Goal: Task Accomplishment & Management: Use online tool/utility

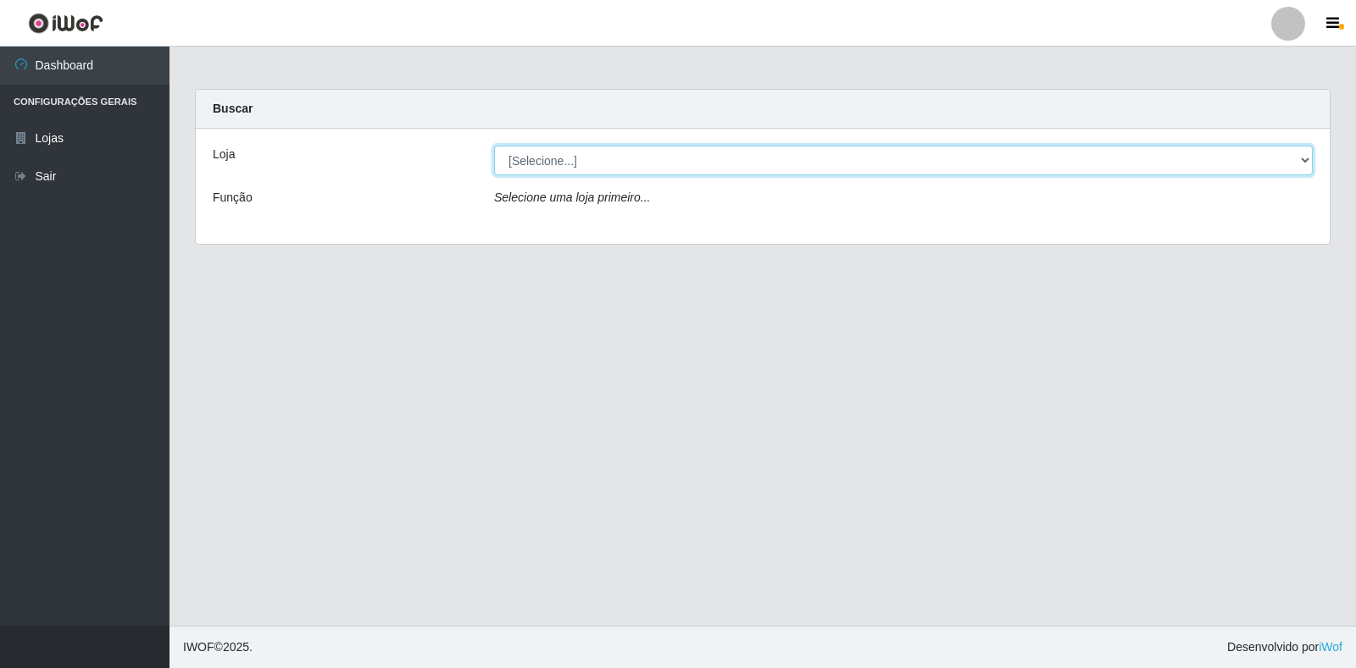
drag, startPoint x: 607, startPoint y: 149, endPoint x: 613, endPoint y: 169, distance: 21.2
click at [607, 149] on select "[Selecione...] Atacado Vem - Loja 30 Laranjeiras Velha" at bounding box center [903, 161] width 818 height 30
select select "495"
click at [494, 146] on select "[Selecione...] Atacado Vem - Loja 30 Laranjeiras Velha" at bounding box center [903, 161] width 818 height 30
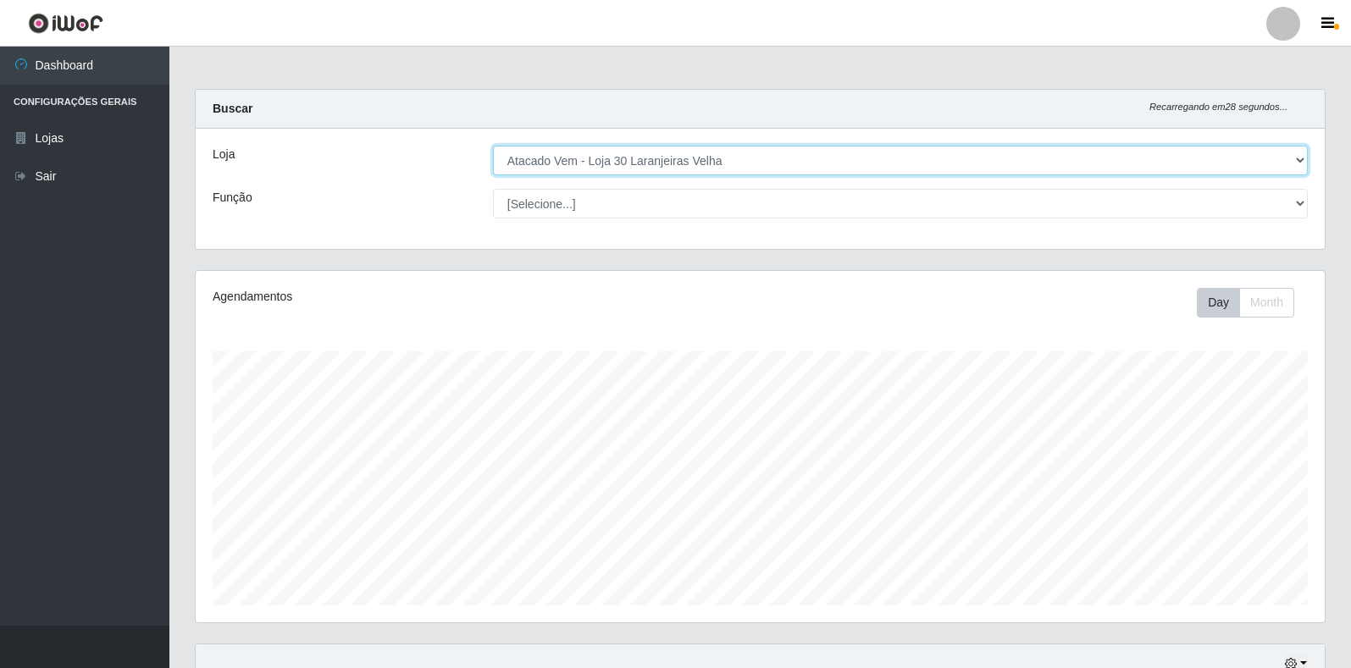
scroll to position [155, 0]
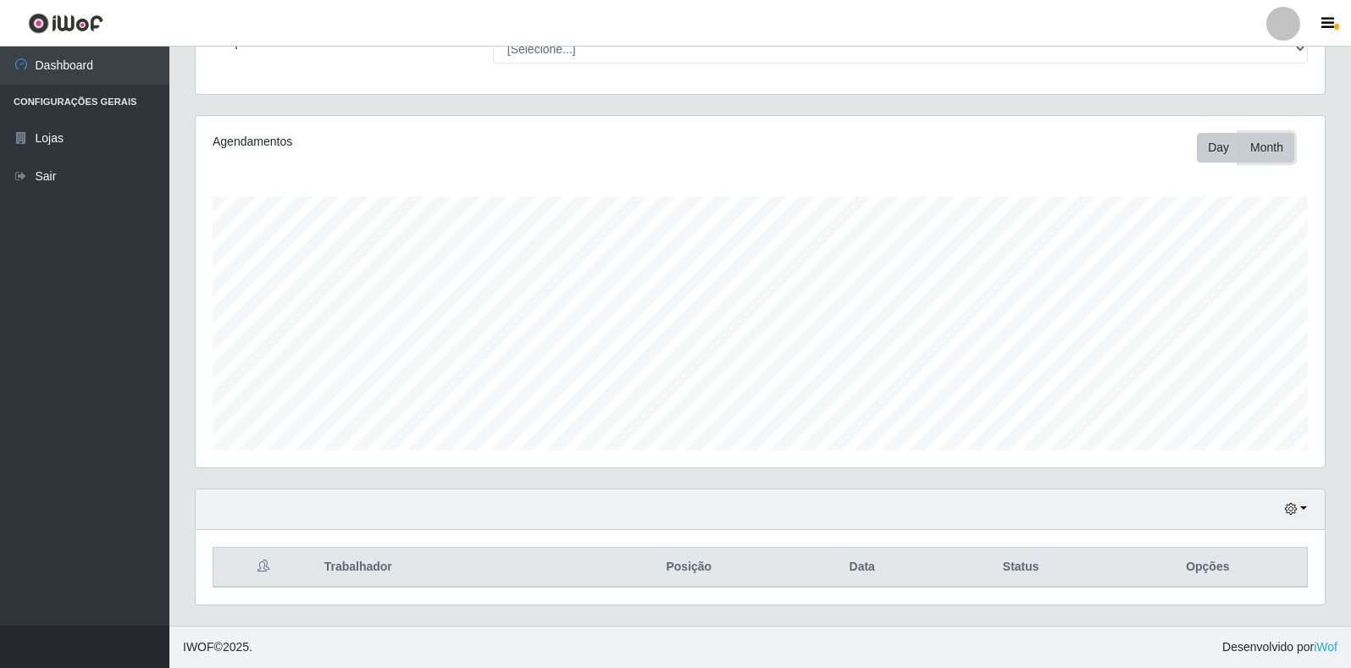
click at [1245, 147] on button "Month" at bounding box center [1267, 148] width 55 height 30
click at [1208, 152] on button "Day" at bounding box center [1218, 148] width 43 height 30
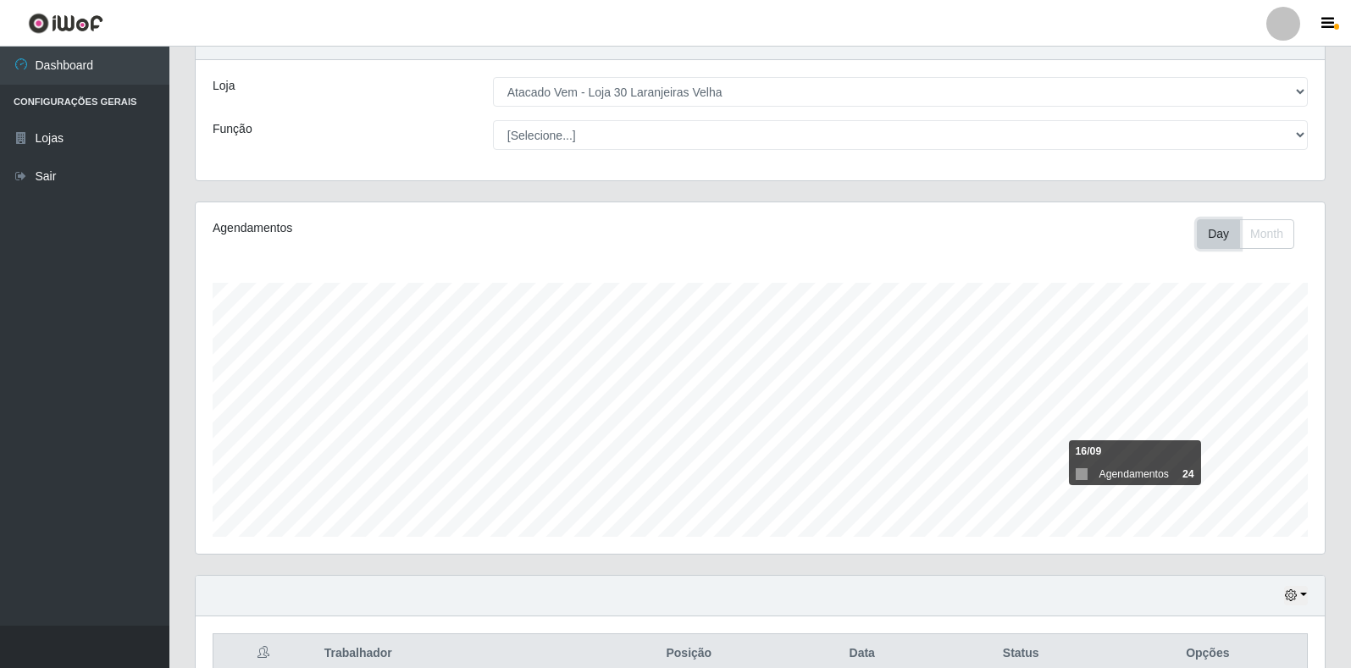
scroll to position [0, 0]
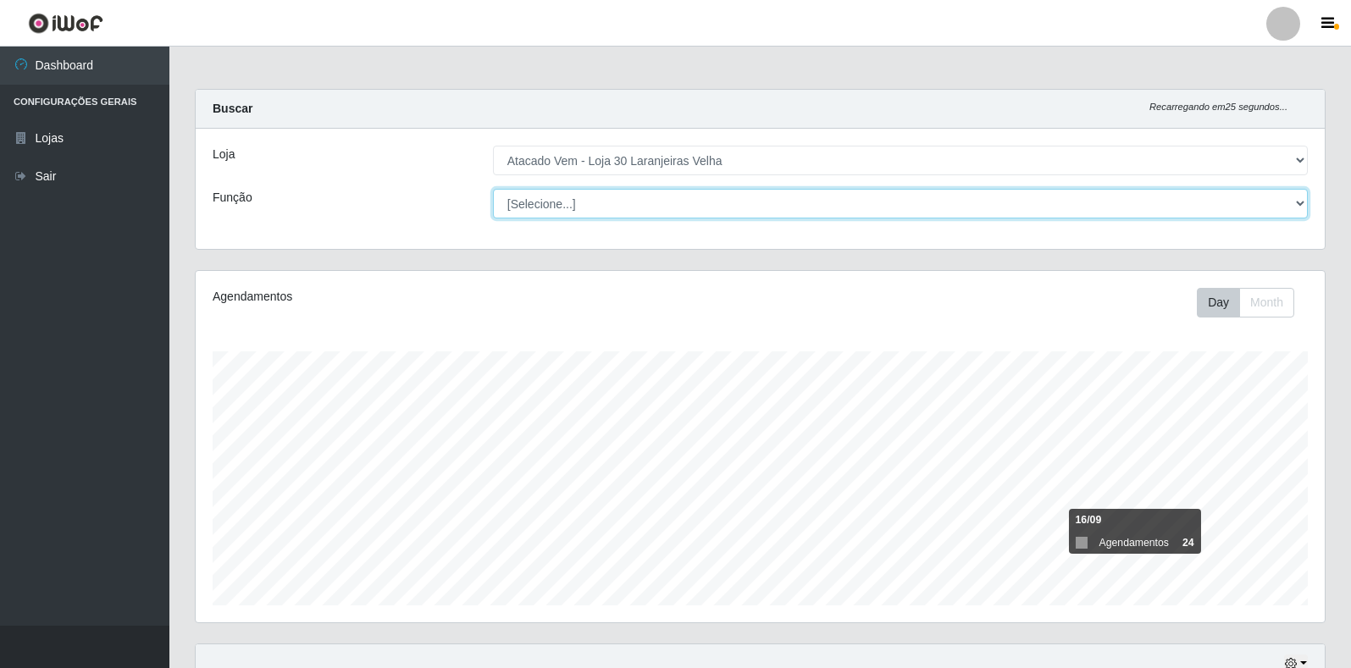
click at [576, 203] on select "[Selecione...] Repositor Repositor + Repositor ++" at bounding box center [900, 204] width 815 height 30
click at [493, 189] on select "[Selecione...] Repositor Repositor + Repositor ++" at bounding box center [900, 204] width 815 height 30
click at [615, 205] on select "[Selecione...] Repositor Repositor + Repositor ++" at bounding box center [900, 204] width 815 height 30
select select "82"
click at [493, 189] on select "[Selecione...] Repositor Repositor + Repositor ++" at bounding box center [900, 204] width 815 height 30
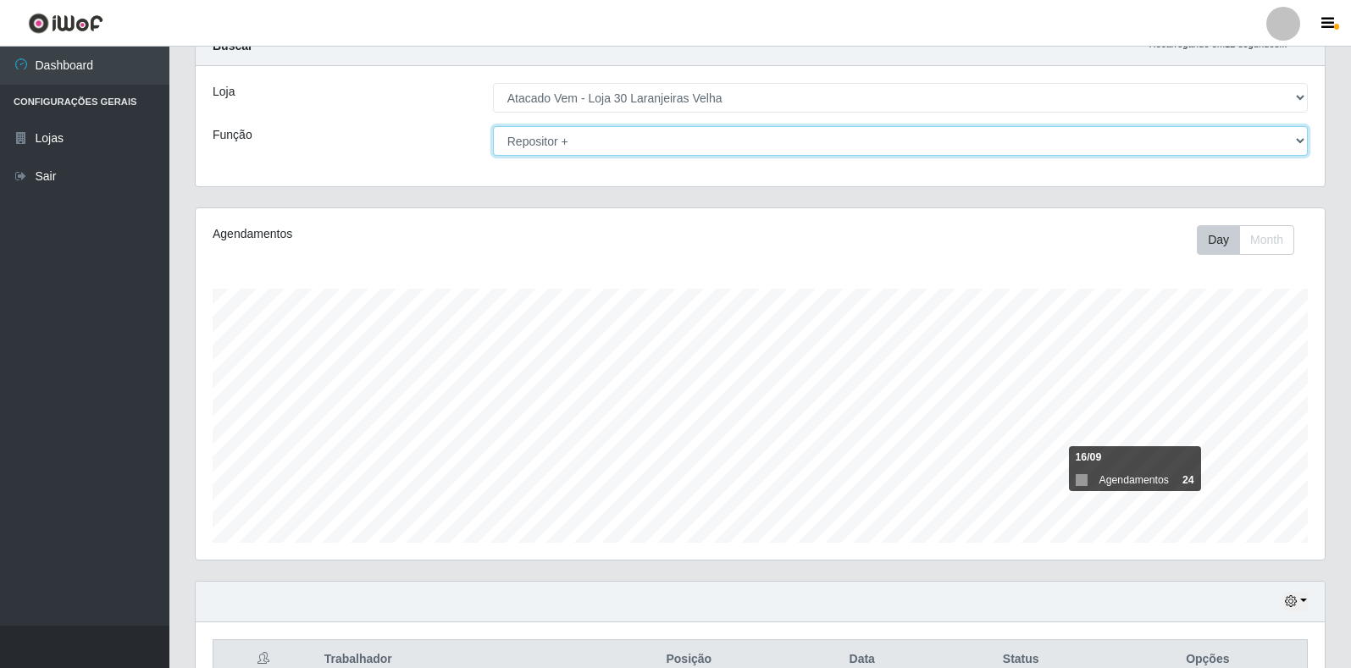
scroll to position [155, 0]
